Goal: Information Seeking & Learning: Find specific page/section

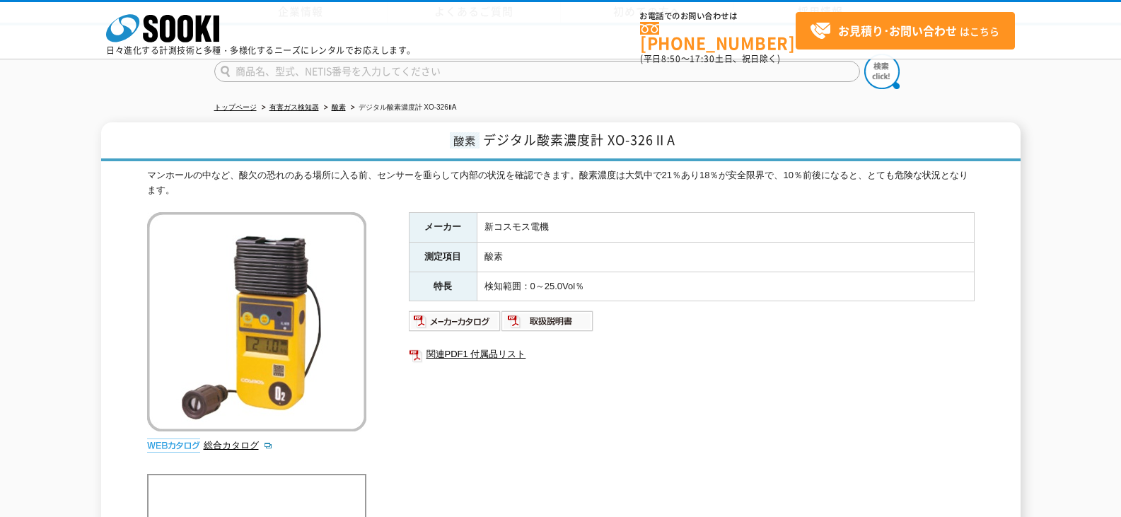
scroll to position [339, 0]
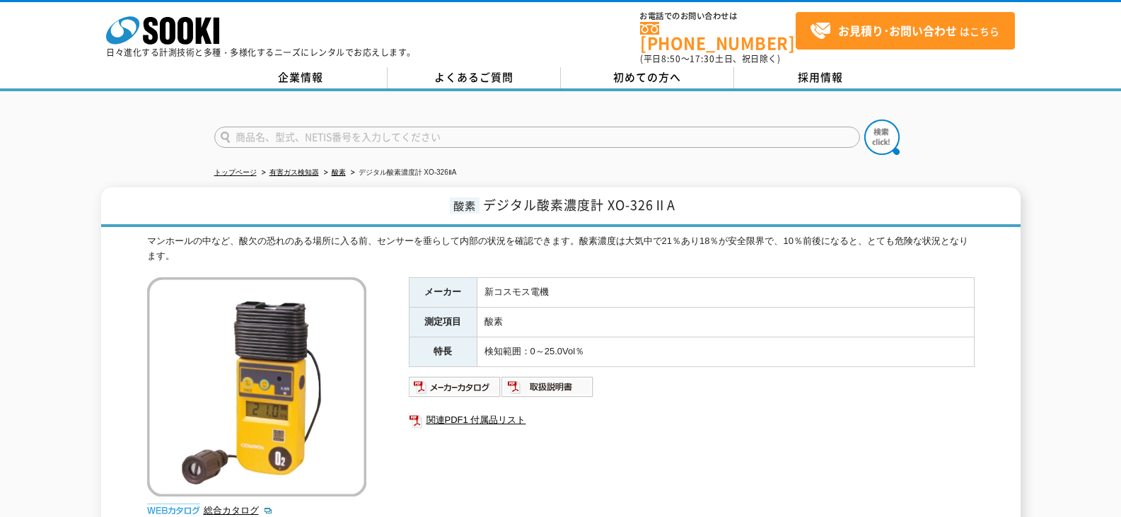
click at [581, 133] on input "text" at bounding box center [537, 137] width 646 height 21
paste input "ＸＯ－３２６ⅡｓＡ"
type input "ＸＯ－３２６ⅡｓＡ"
click at [864, 120] on button at bounding box center [881, 137] width 35 height 35
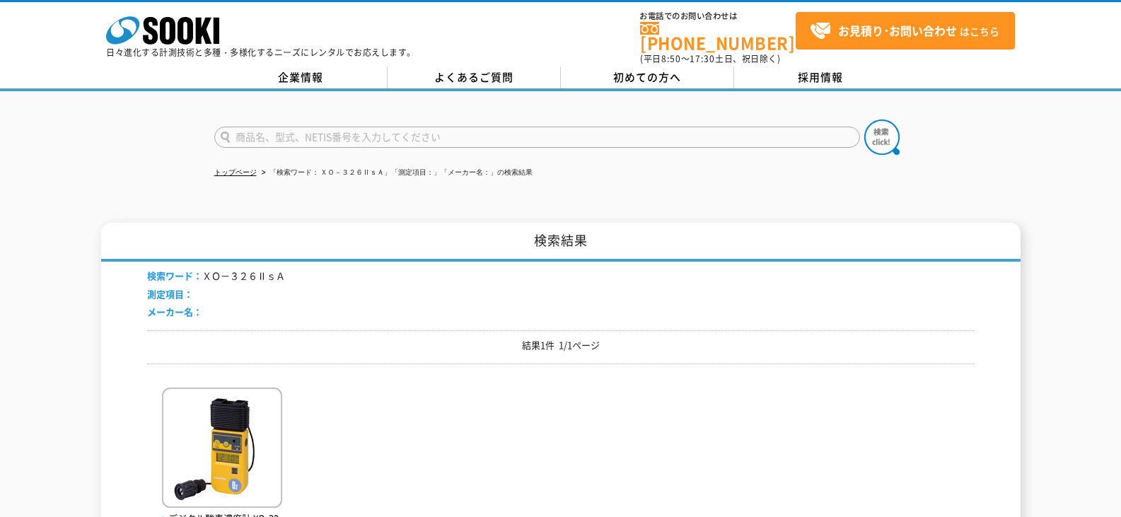
click at [441, 127] on input "text" at bounding box center [537, 137] width 646 height 21
paste input "ＸＯ－３２６ⅡｓＡ"
type input "ＸＯ－３２６Ⅱ"
click at [864, 120] on button at bounding box center [881, 137] width 35 height 35
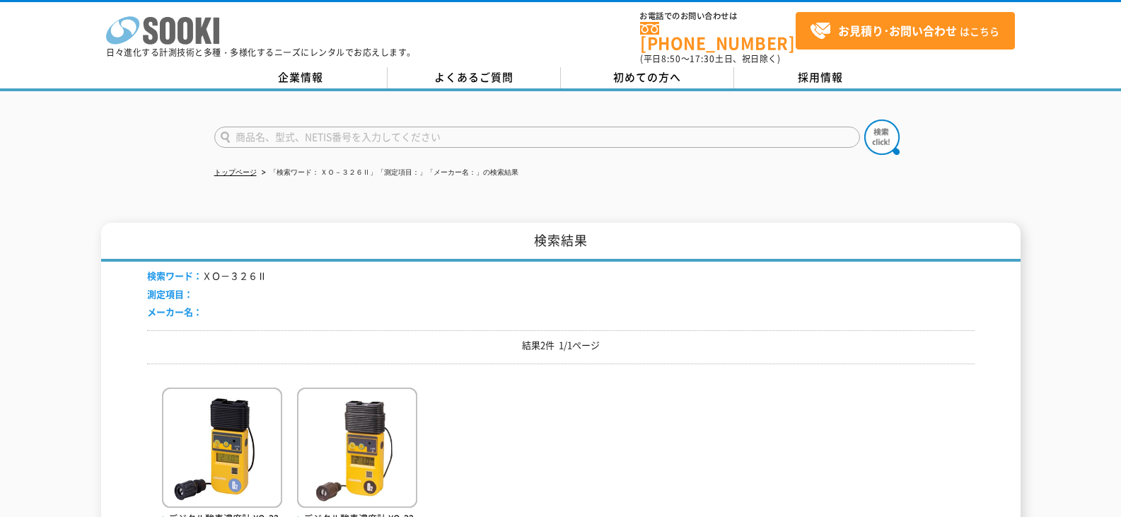
click at [173, 28] on icon at bounding box center [168, 31] width 16 height 28
